Goal: Information Seeking & Learning: Learn about a topic

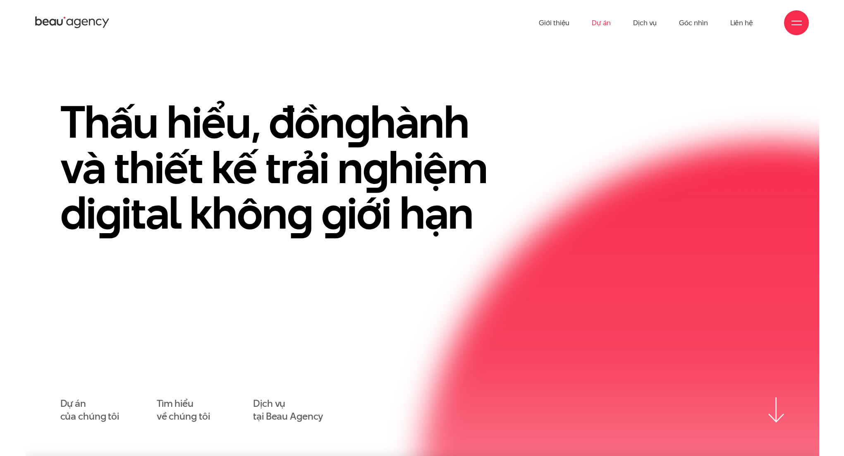
click at [601, 23] on link "Dự án" at bounding box center [601, 22] width 19 height 45
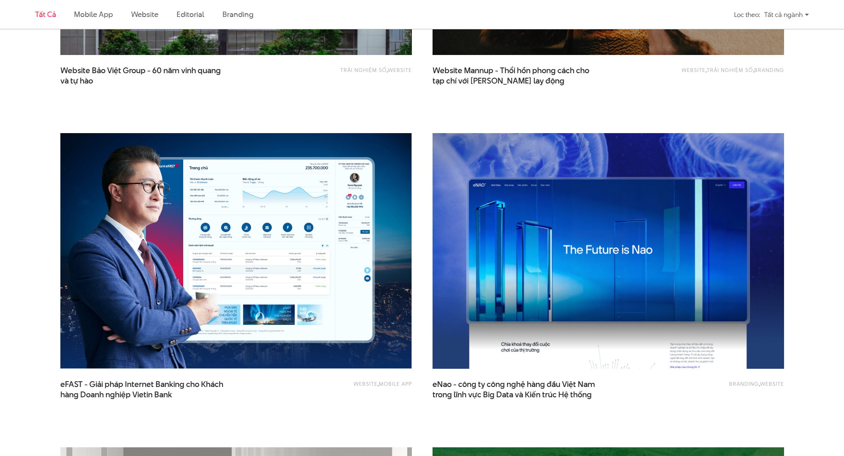
scroll to position [1144, 0]
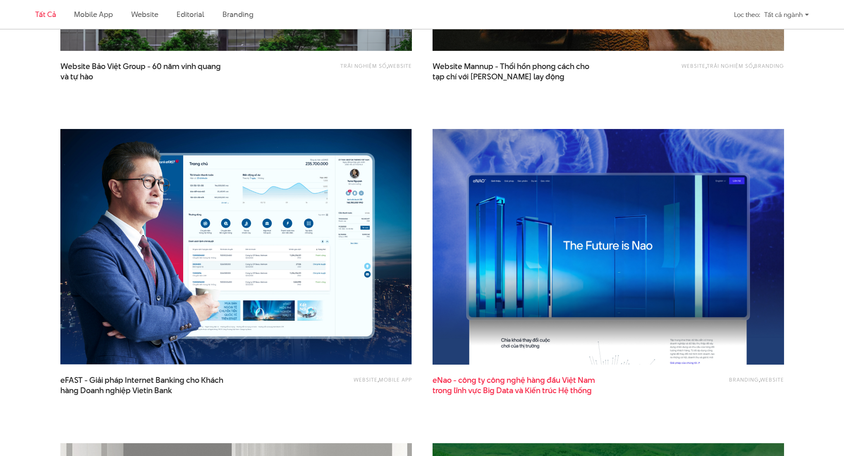
click at [443, 379] on span "eNao - công ty công nghệ hàng đầu Việt Nam trong lĩnh vực Big Data và Kiến trúc…" at bounding box center [515, 385] width 165 height 21
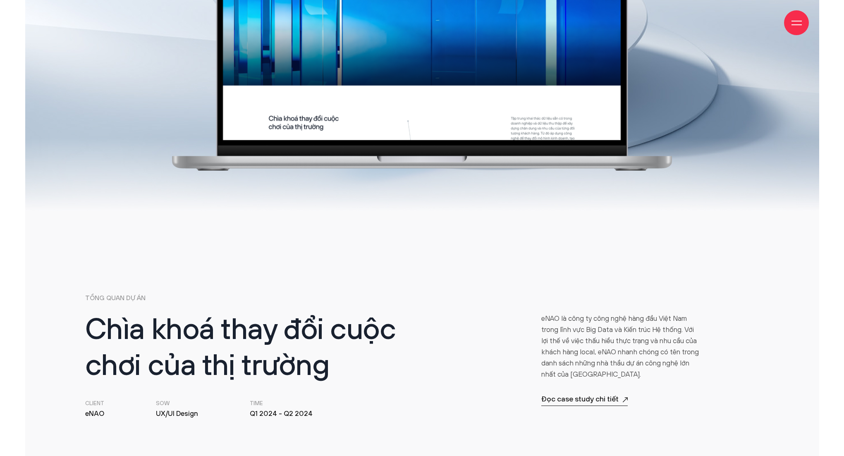
scroll to position [227, 0]
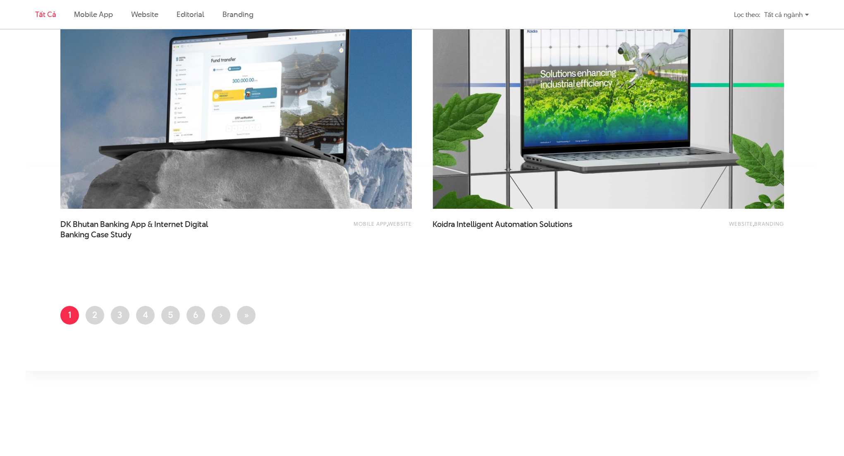
scroll to position [1934, 0]
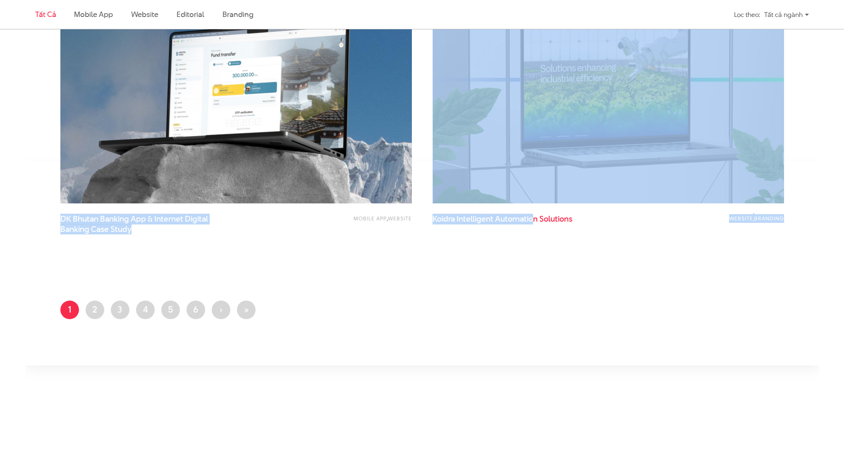
drag, startPoint x: 418, startPoint y: 213, endPoint x: 535, endPoint y: 217, distance: 117.5
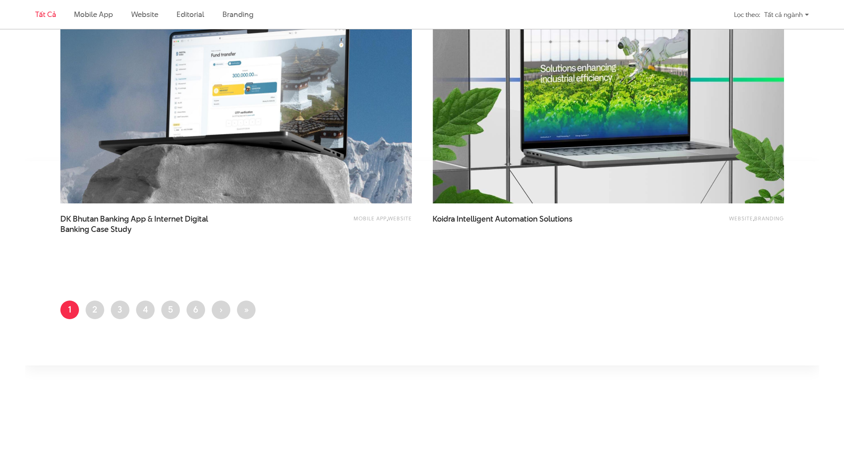
click at [601, 217] on div "Website , Branding Koidra Intelligent Automation Solutions" at bounding box center [608, 224] width 351 height 21
copy div "Koidra Intelligent Automation Solutions Pagination"
click at [528, 311] on ul "Trang hiện thời 1 Trang 2 Trang 3 Trang 4 Trang 5 Trang 6 Next page › Last page…" at bounding box center [422, 313] width 724 height 24
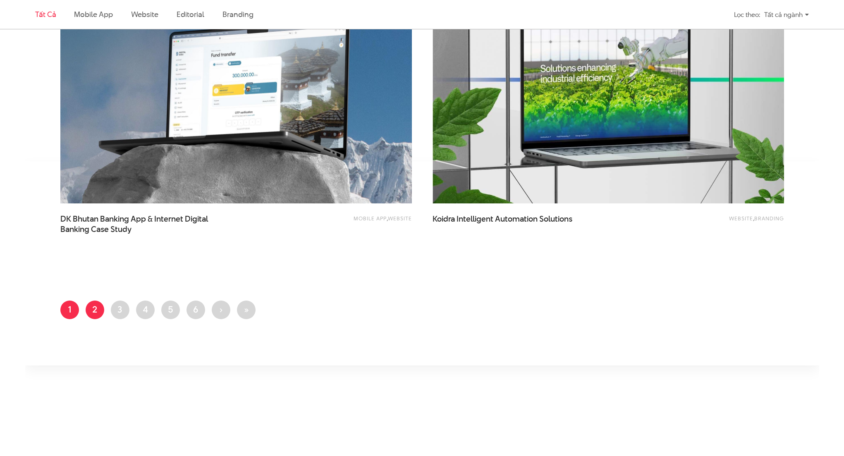
click at [90, 309] on link "Trang 2" at bounding box center [95, 310] width 19 height 19
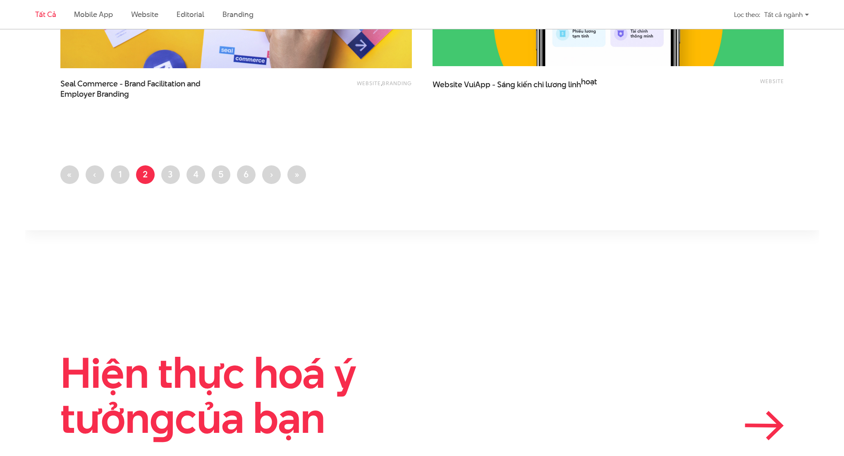
scroll to position [2165, 0]
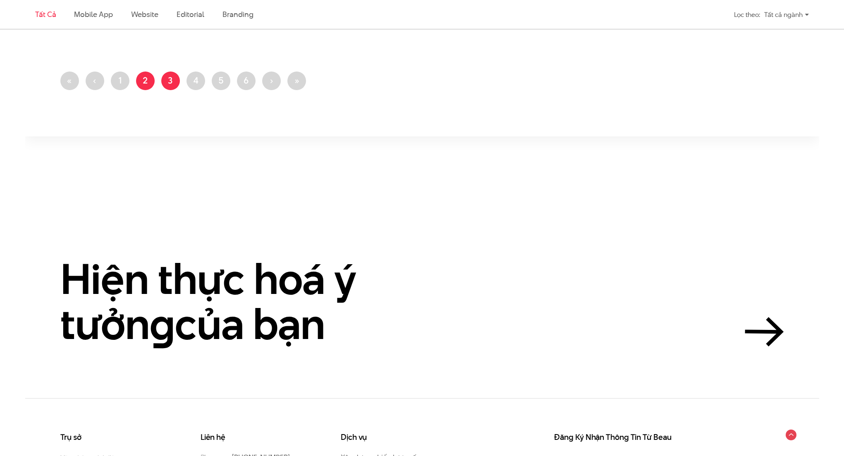
click at [177, 87] on link "Trang 3" at bounding box center [170, 81] width 19 height 19
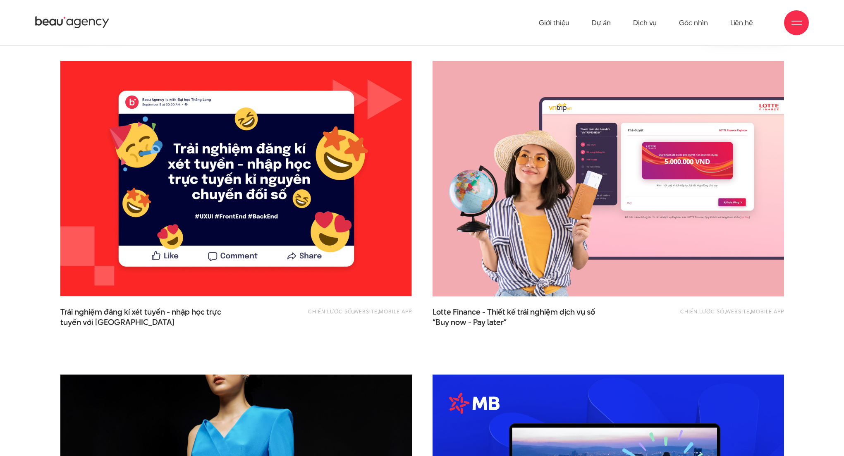
scroll to position [224, 0]
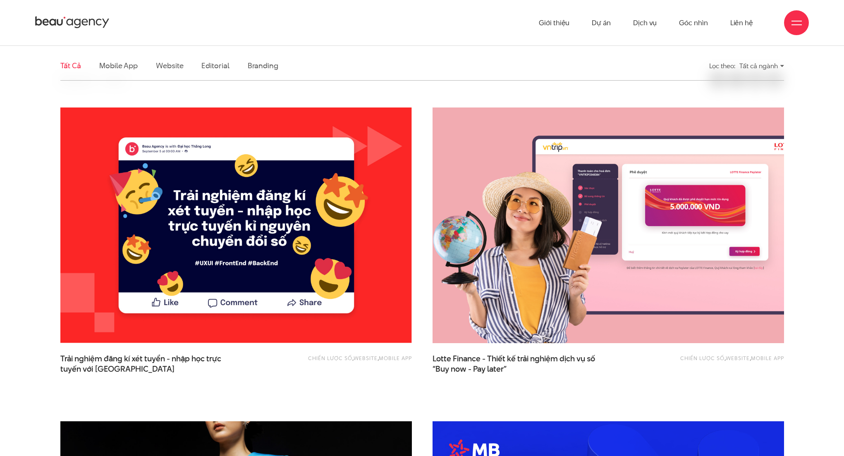
click at [598, 251] on img at bounding box center [608, 225] width 387 height 259
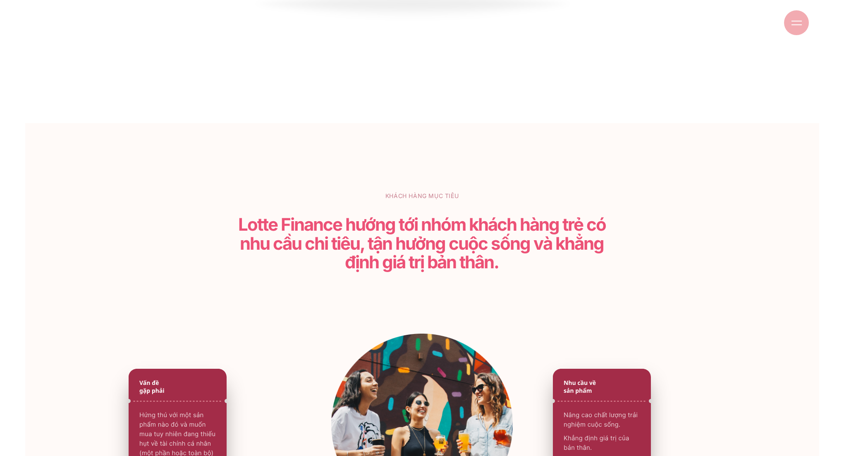
scroll to position [2102, 0]
